Goal: Transaction & Acquisition: Purchase product/service

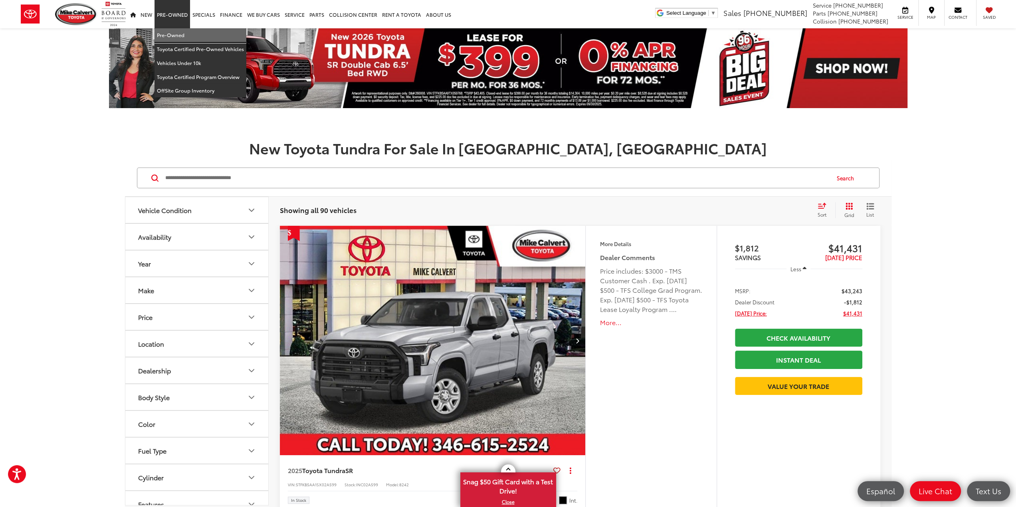
click at [172, 36] on link "Pre-Owned" at bounding box center [200, 35] width 92 height 14
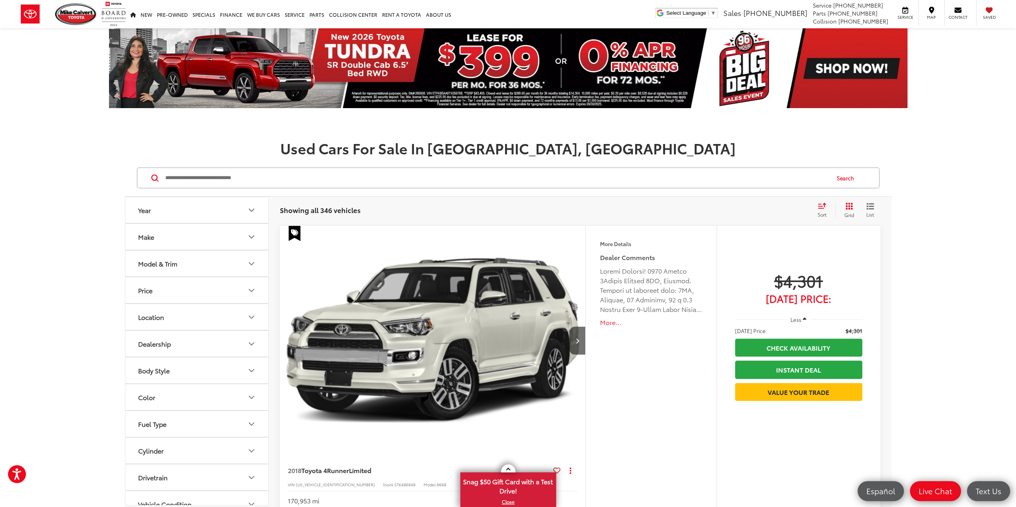
click at [180, 263] on button "Model & Trim" at bounding box center [197, 264] width 144 height 26
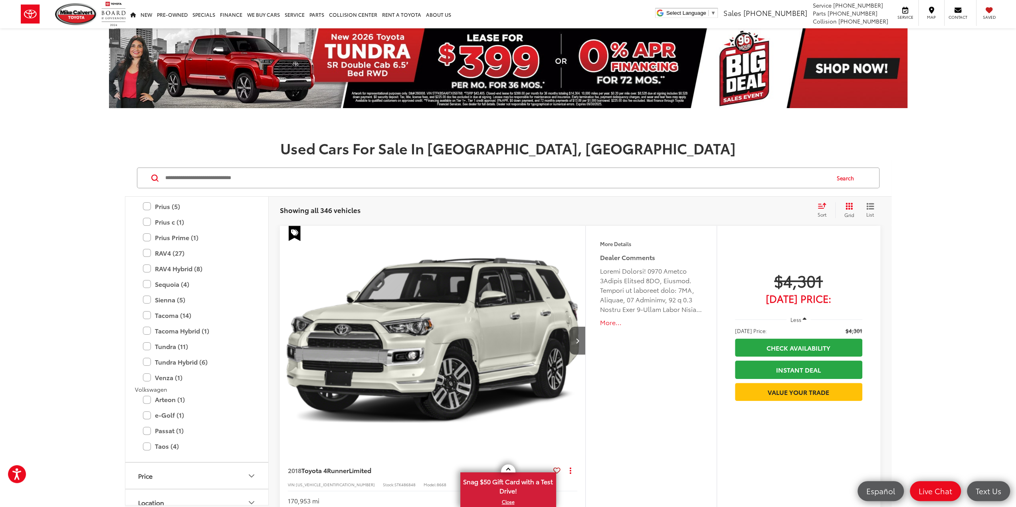
scroll to position [1677, 0]
click at [178, 320] on label "Tundra (11)" at bounding box center [197, 318] width 108 height 14
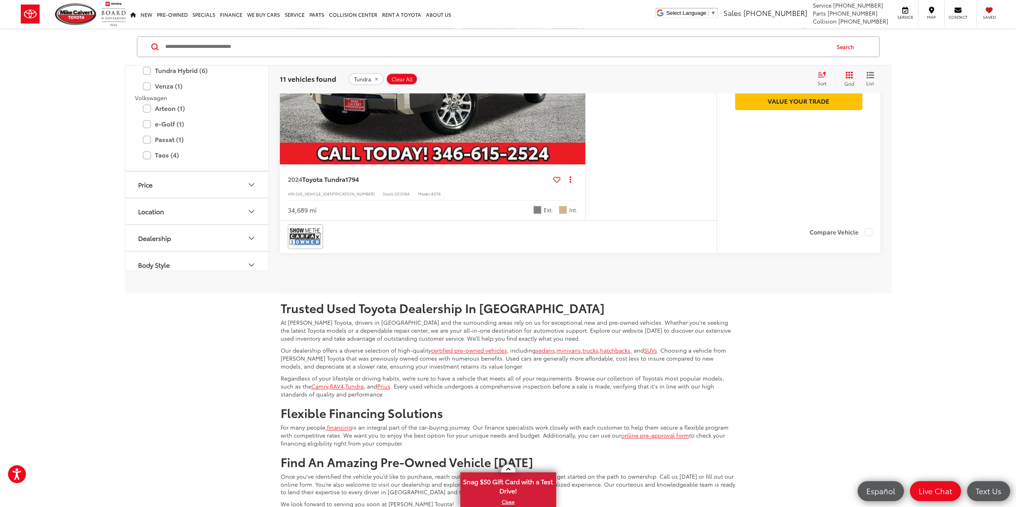
scroll to position [3807, 0]
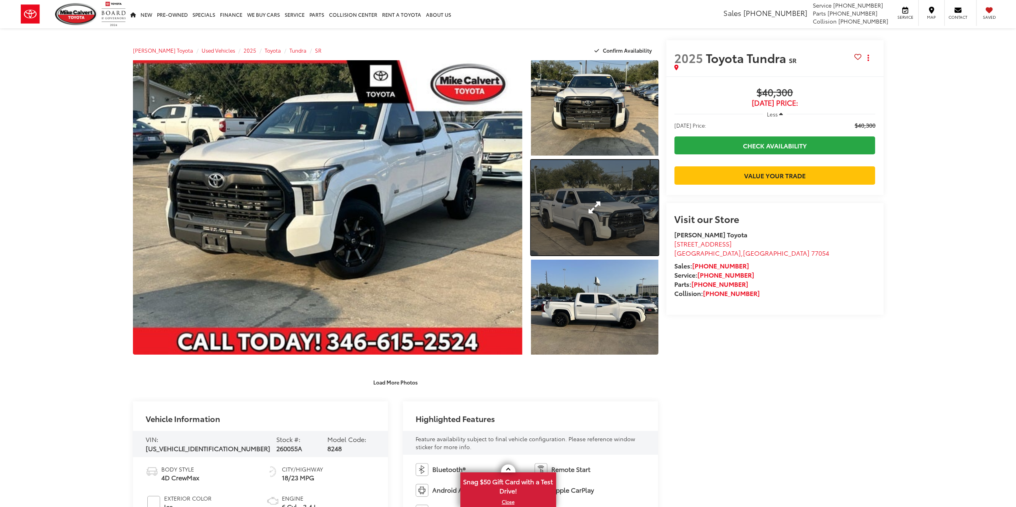
click at [600, 184] on link "Expand Photo 2" at bounding box center [594, 207] width 127 height 95
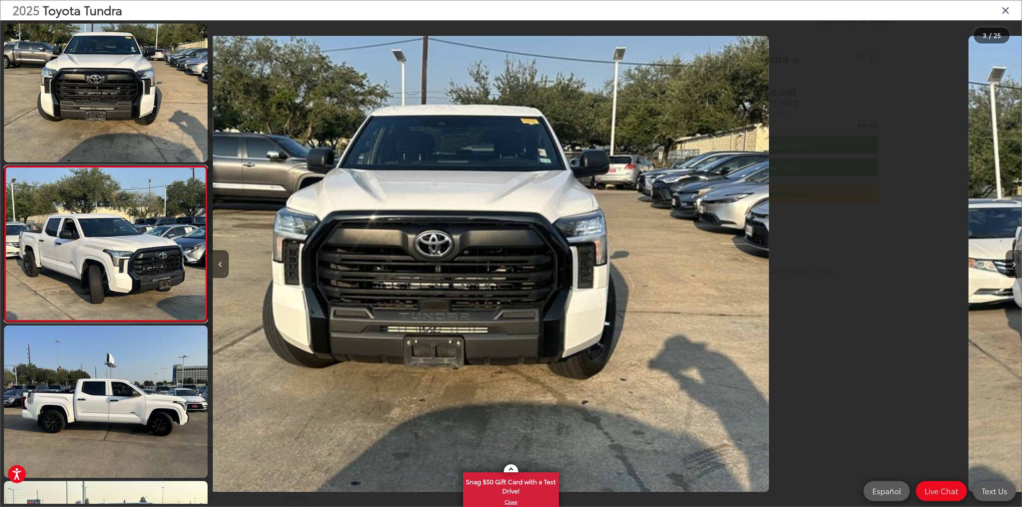
scroll to position [173, 0]
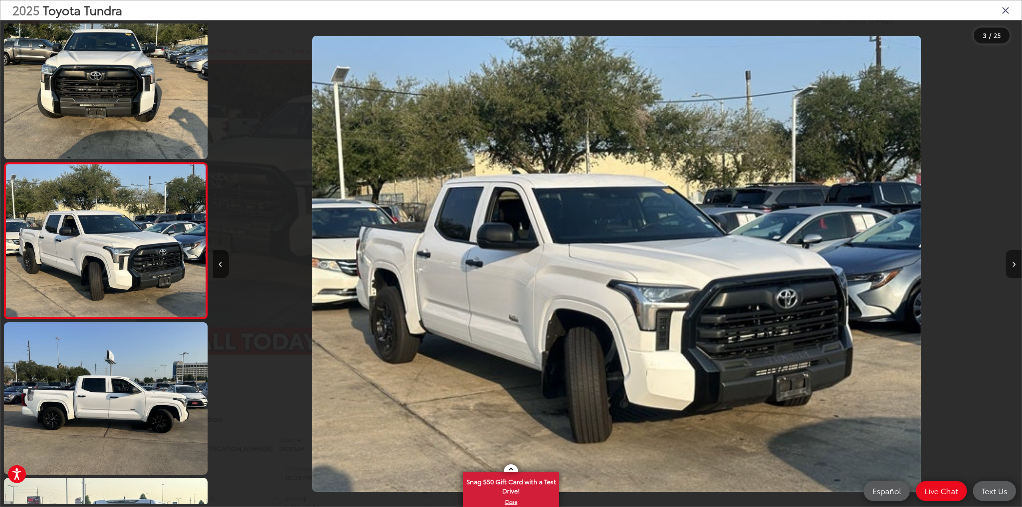
click at [1010, 261] on button "Next image" at bounding box center [1014, 264] width 16 height 28
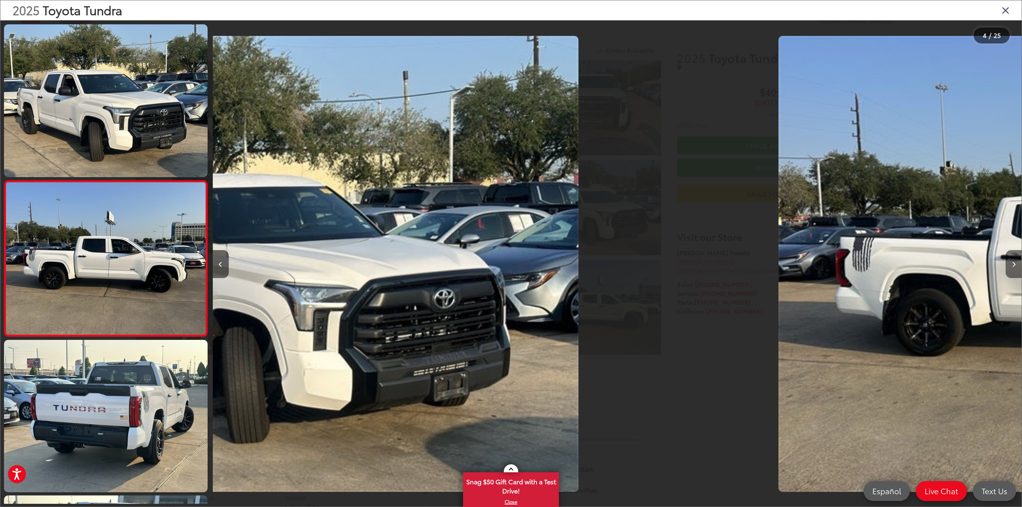
scroll to position [329, 0]
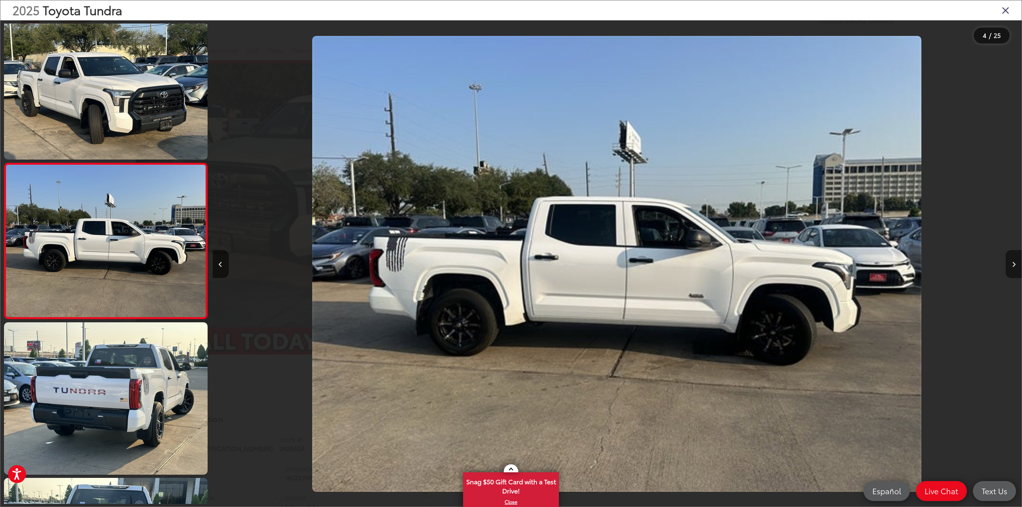
click at [1010, 261] on button "Next image" at bounding box center [1014, 264] width 16 height 28
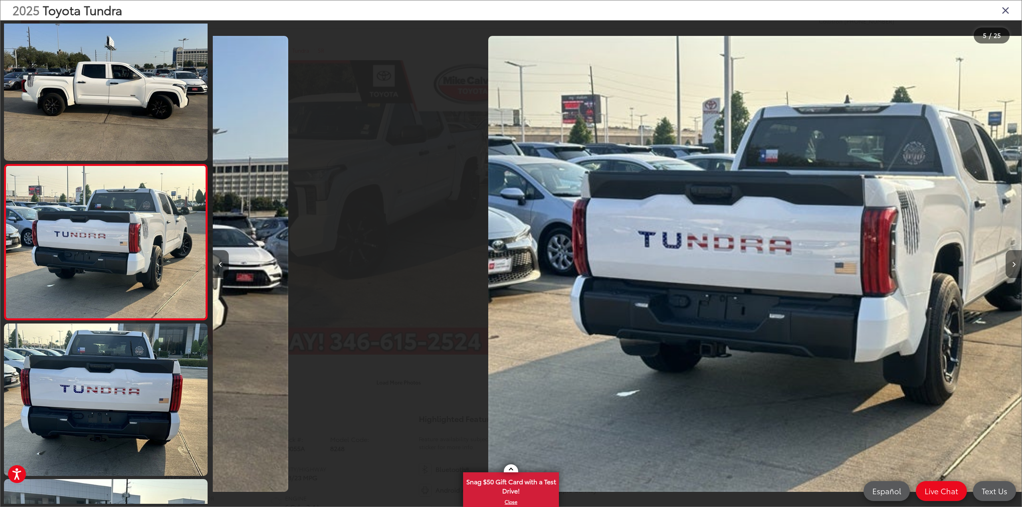
scroll to position [484, 0]
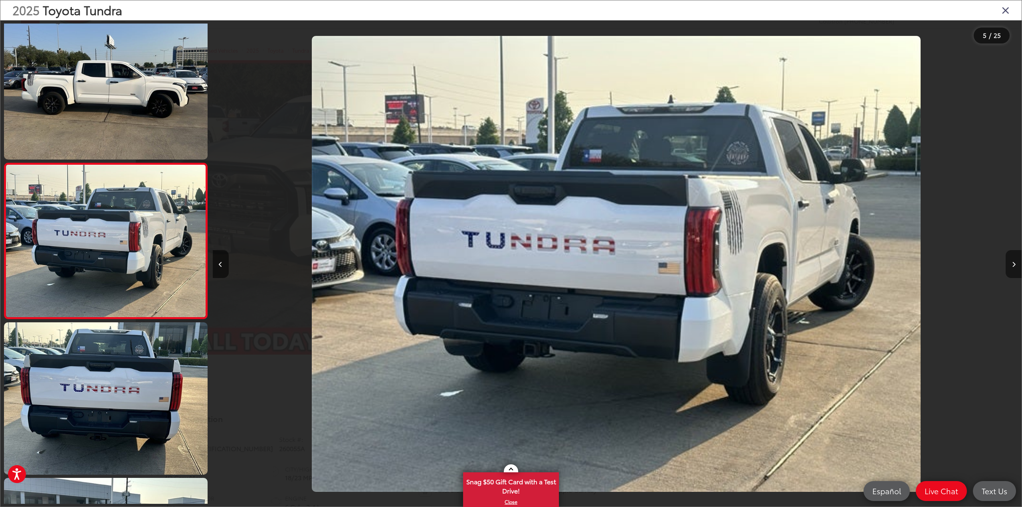
click at [1010, 261] on button "Next image" at bounding box center [1014, 264] width 16 height 28
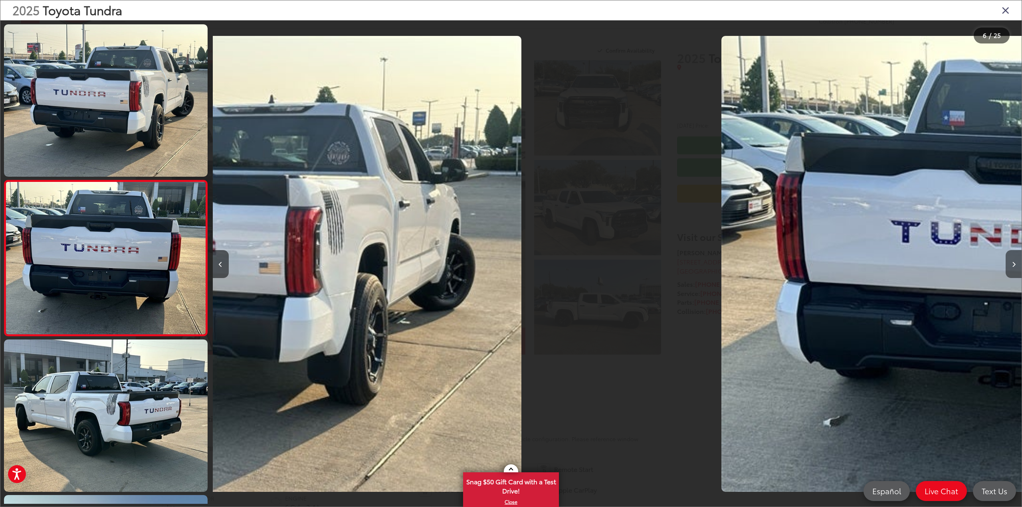
scroll to position [640, 0]
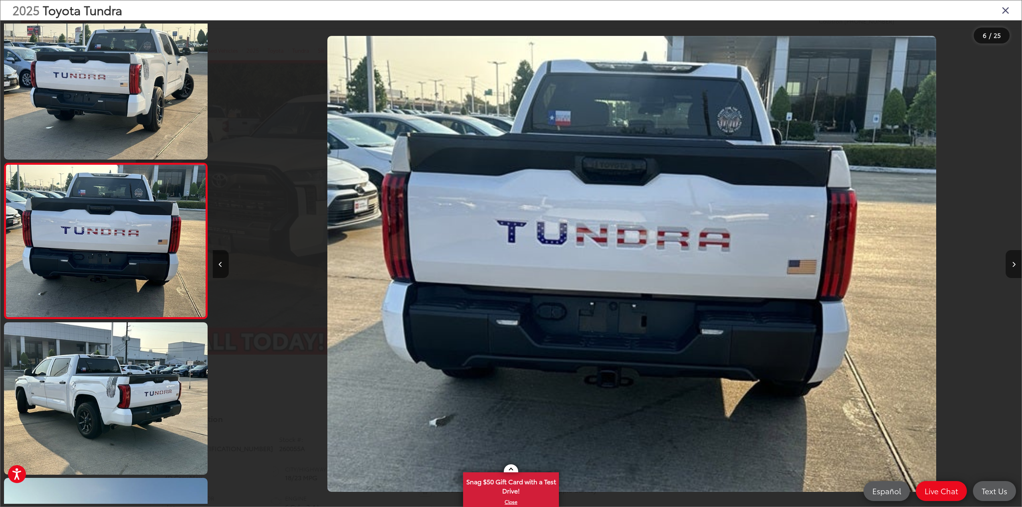
click at [1010, 261] on button "Next image" at bounding box center [1014, 264] width 16 height 28
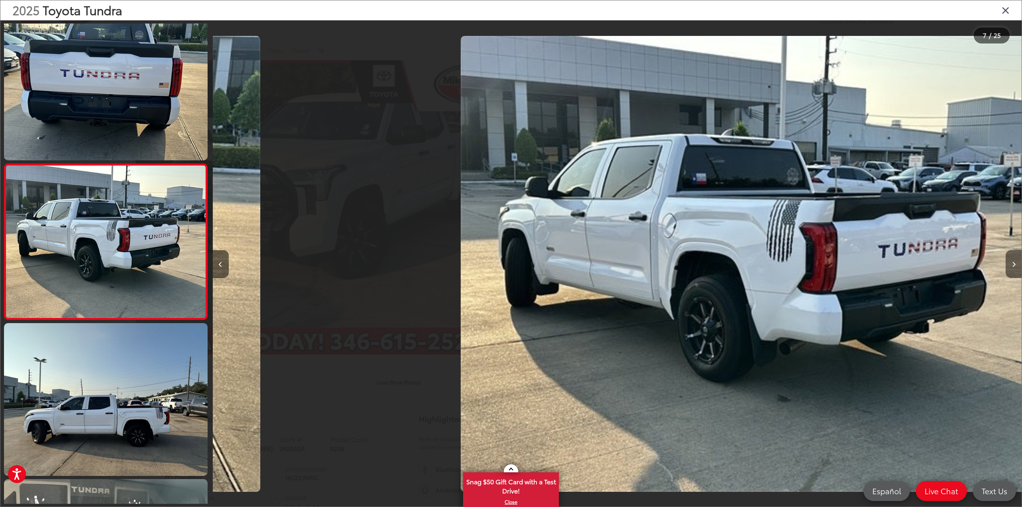
scroll to position [796, 0]
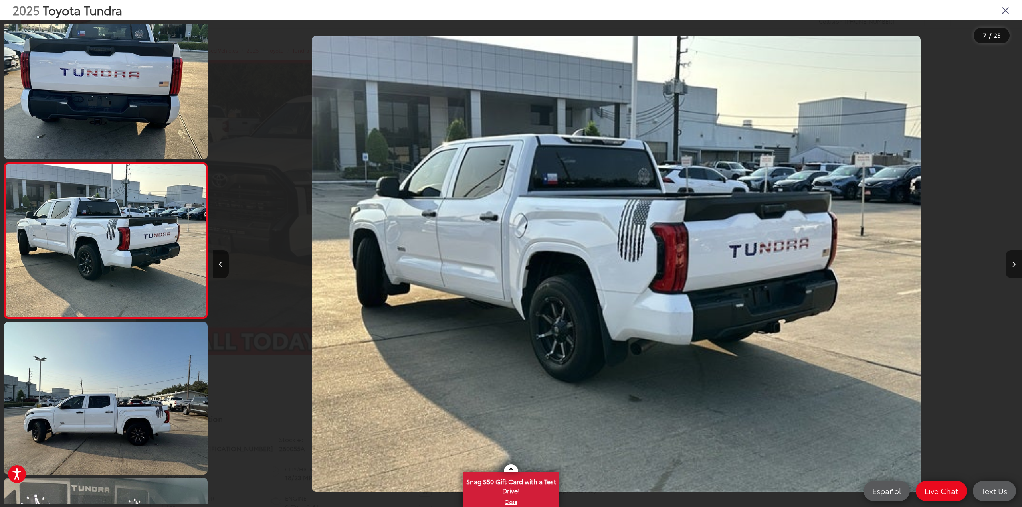
click at [1010, 261] on button "Next image" at bounding box center [1014, 264] width 16 height 28
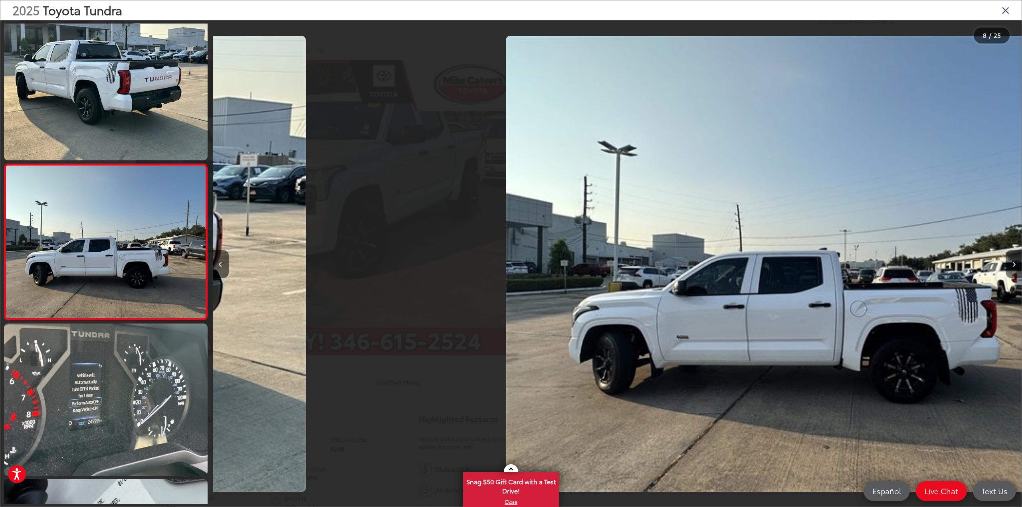
scroll to position [952, 0]
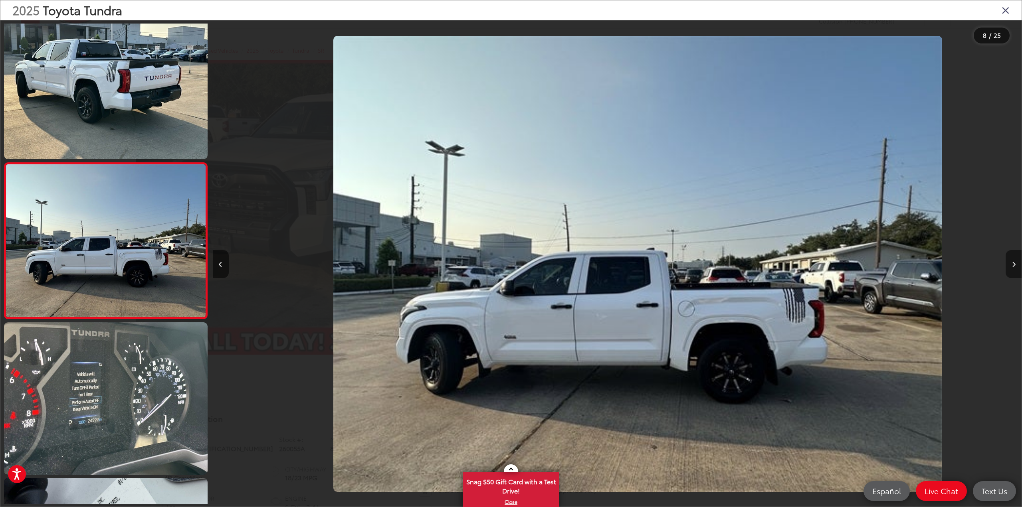
click at [1010, 261] on button "Next image" at bounding box center [1014, 264] width 16 height 28
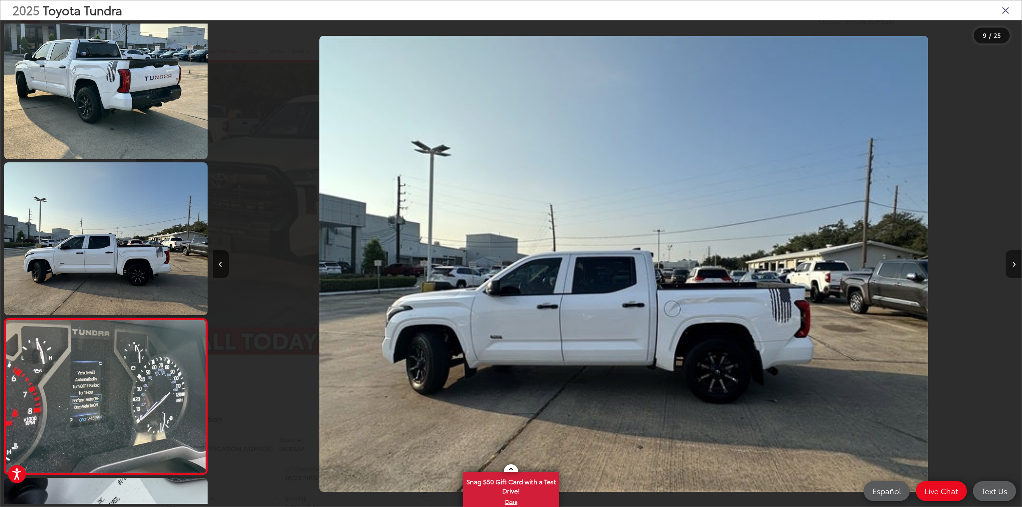
scroll to position [0, 0]
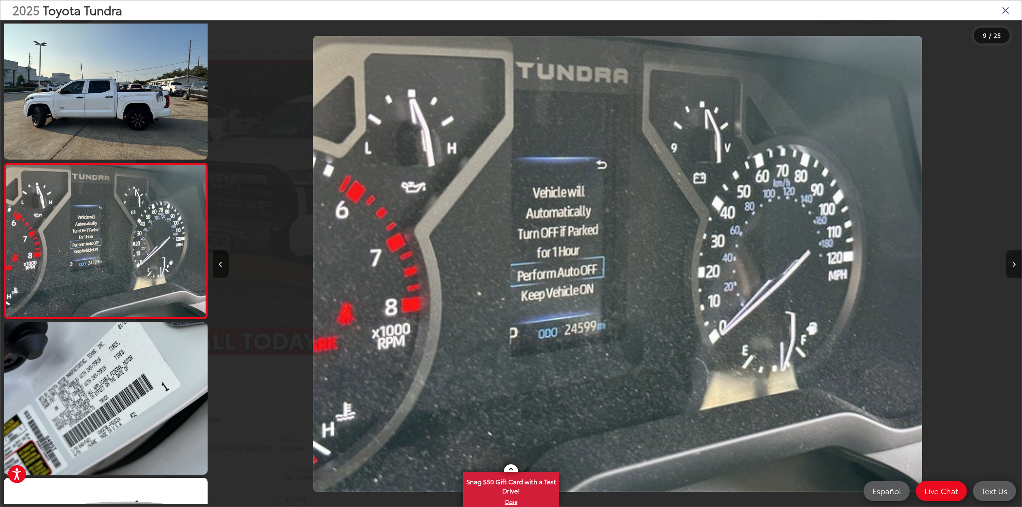
click at [1010, 261] on button "Next image" at bounding box center [1014, 264] width 16 height 28
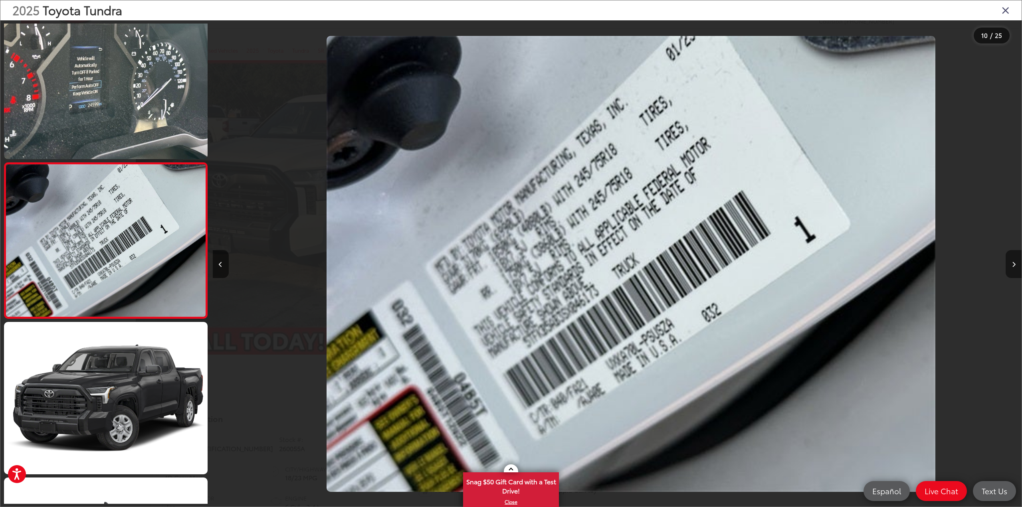
click at [1010, 261] on button "Next image" at bounding box center [1014, 264] width 16 height 28
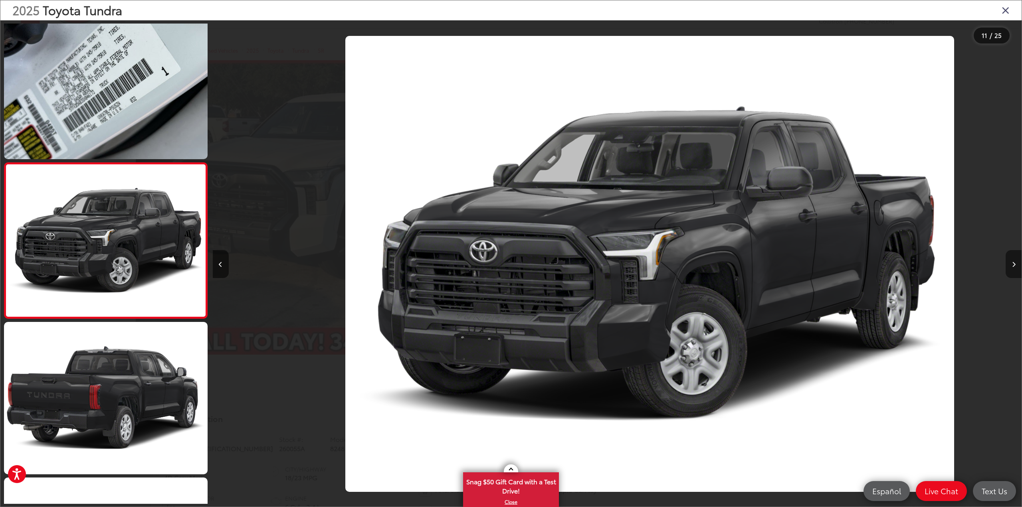
click at [1010, 261] on button "Next image" at bounding box center [1014, 264] width 16 height 28
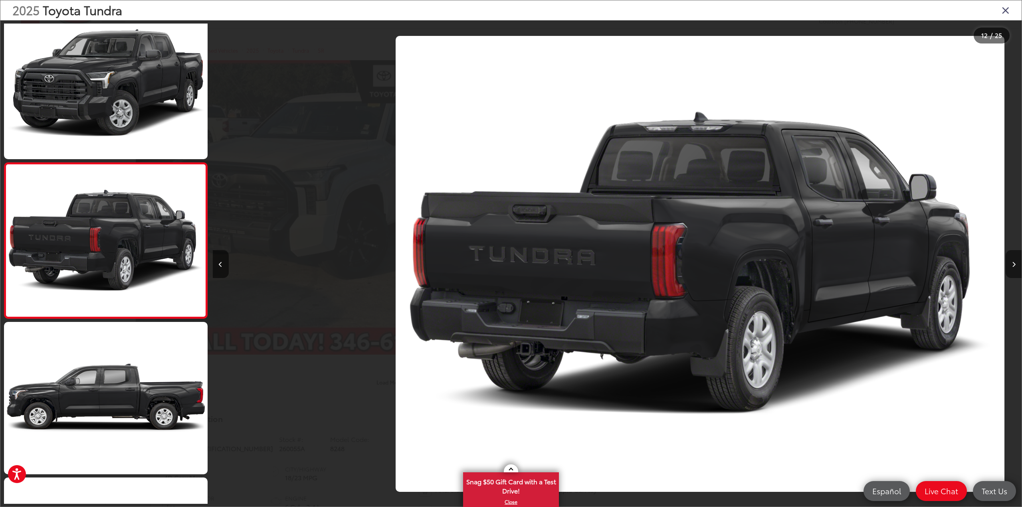
click at [1010, 261] on button "Next image" at bounding box center [1014, 264] width 16 height 28
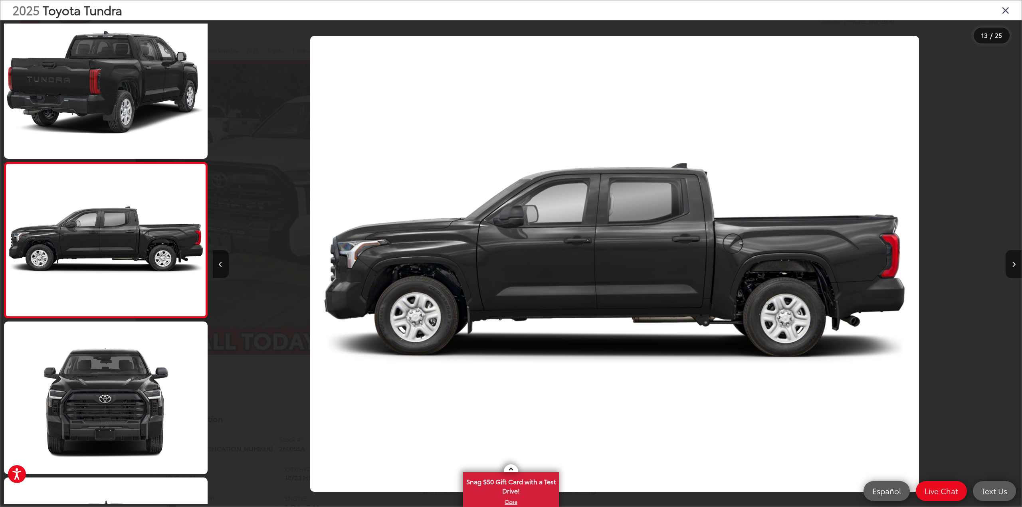
click at [1006, 12] on icon "Close gallery" at bounding box center [1006, 10] width 8 height 10
